Goal: Information Seeking & Learning: Learn about a topic

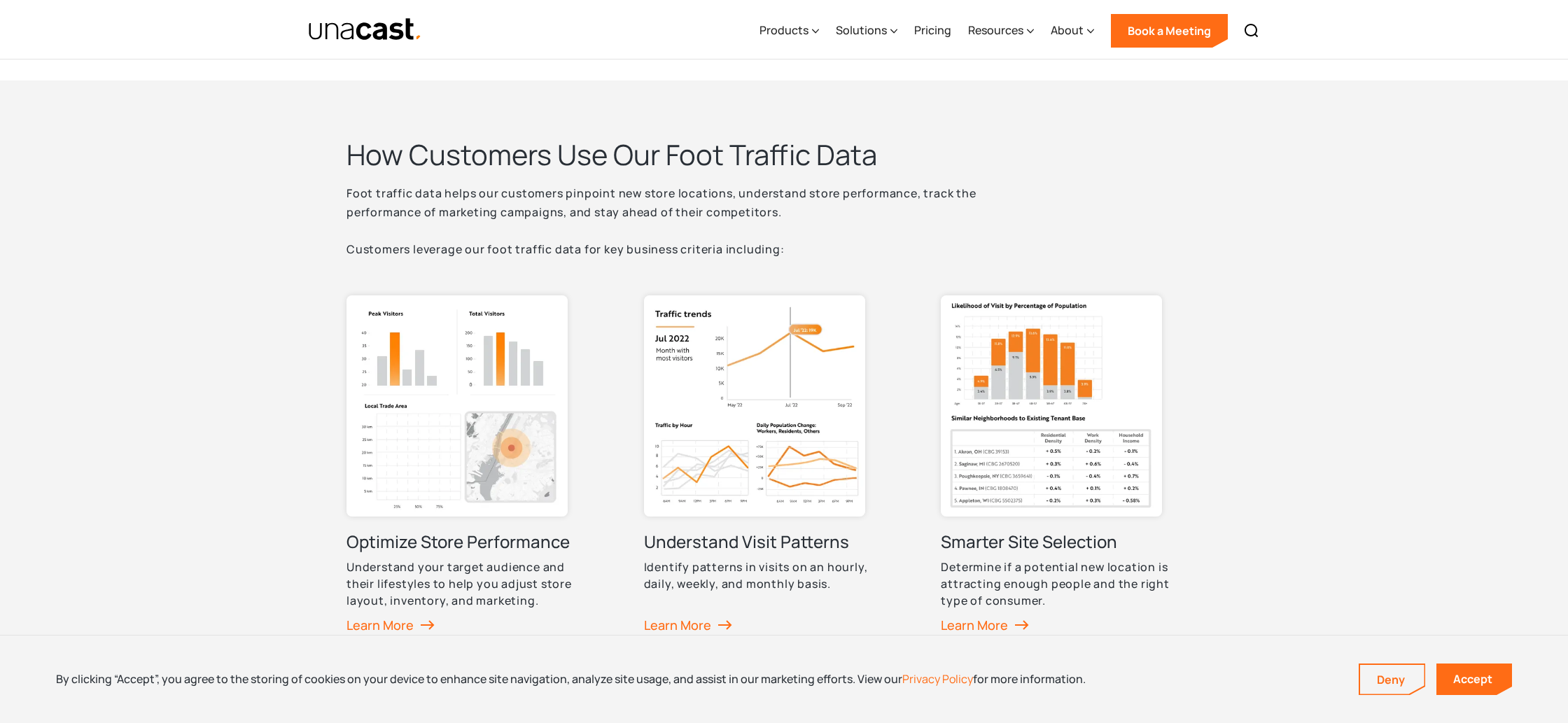
scroll to position [561, 0]
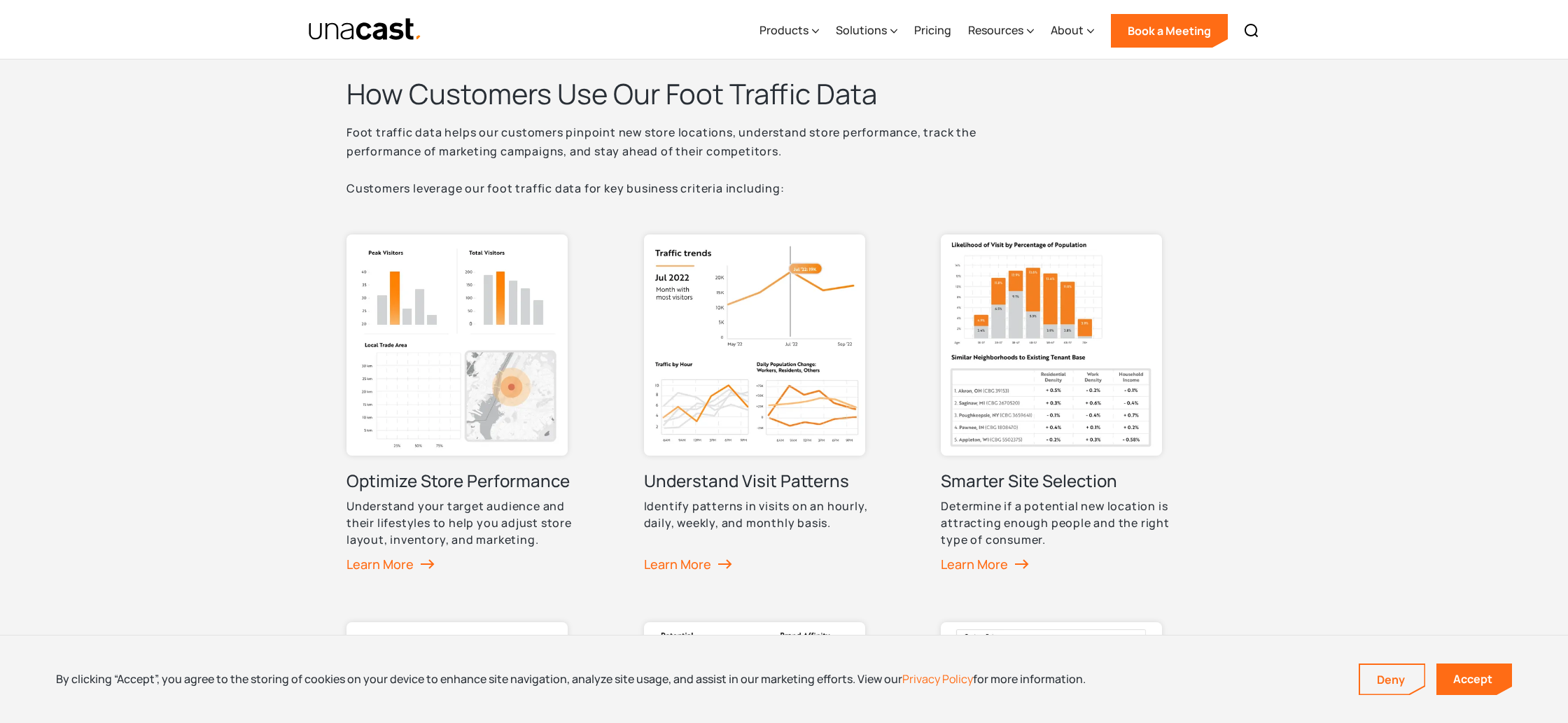
click at [1049, 482] on h3 "Smarter Site Selection" at bounding box center [1029, 481] width 177 height 22
